Goal: Task Accomplishment & Management: Manage account settings

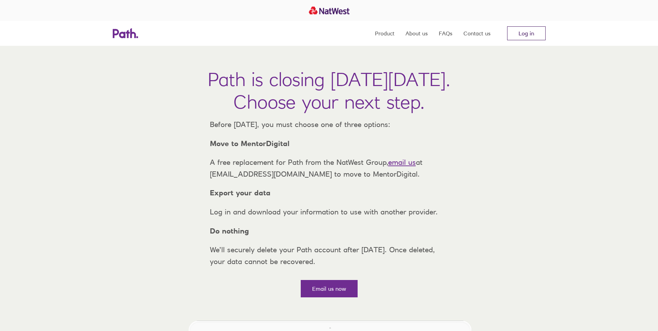
click at [521, 34] on link "Log in" at bounding box center [526, 33] width 38 height 14
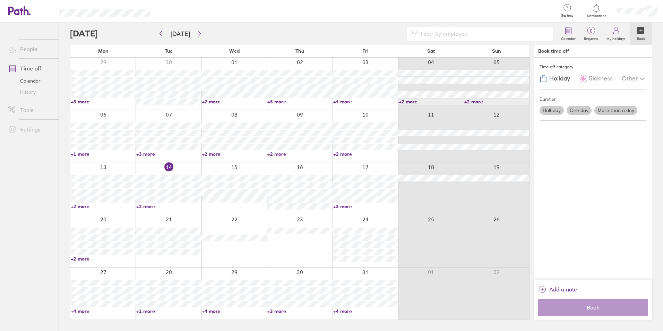
click at [144, 205] on link "+2 more" at bounding box center [168, 206] width 65 height 6
click at [68, 200] on div "Calendar 0 Requests My holidays Book Today October 2025 Mon Tue Wed Thu Fri Sat…" at bounding box center [361, 177] width 604 height 308
click at [345, 206] on link "+3 more" at bounding box center [365, 206] width 65 height 6
click at [285, 264] on div at bounding box center [300, 241] width 66 height 52
